Goal: Navigation & Orientation: Find specific page/section

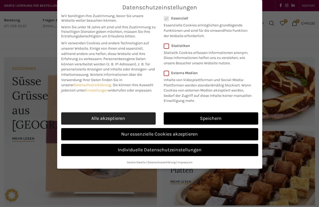
click at [114, 114] on link "Alle akzeptieren" at bounding box center [108, 118] width 95 height 12
checkbox input "true"
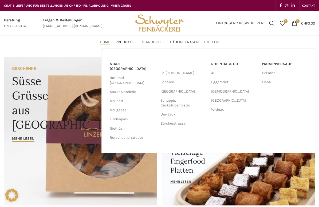
click at [160, 41] on span "Standorte" at bounding box center [152, 42] width 20 height 5
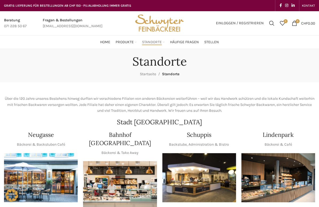
click at [116, 177] on img "1 / 1" at bounding box center [120, 185] width 74 height 49
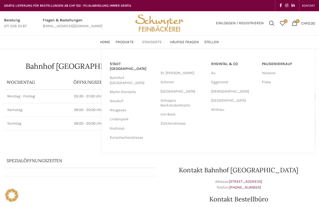
click at [150, 42] on span "Standorte" at bounding box center [152, 42] width 20 height 5
click at [152, 42] on span "Standorte" at bounding box center [152, 42] width 20 height 5
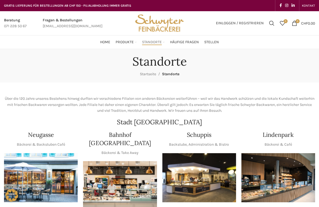
click at [65, 176] on img "1 / 1" at bounding box center [41, 177] width 74 height 49
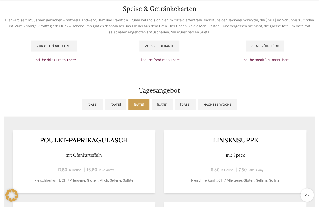
scroll to position [374, 0]
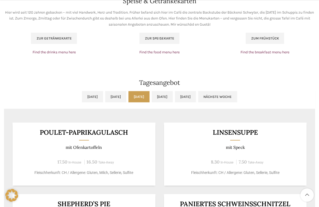
click at [136, 97] on link "Mi, 24.09.2025" at bounding box center [138, 96] width 21 height 11
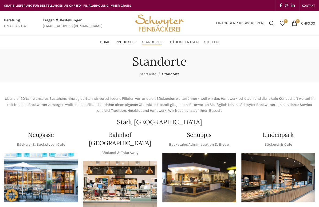
click at [128, 167] on img "1 / 1" at bounding box center [120, 185] width 74 height 49
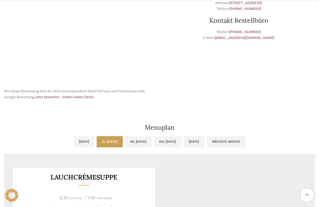
scroll to position [187, 0]
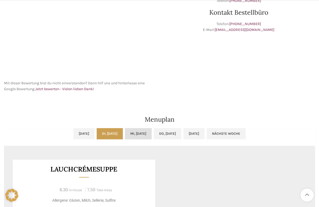
click at [133, 131] on link "[DATE]" at bounding box center [138, 133] width 27 height 11
